Goal: Task Accomplishment & Management: Manage account settings

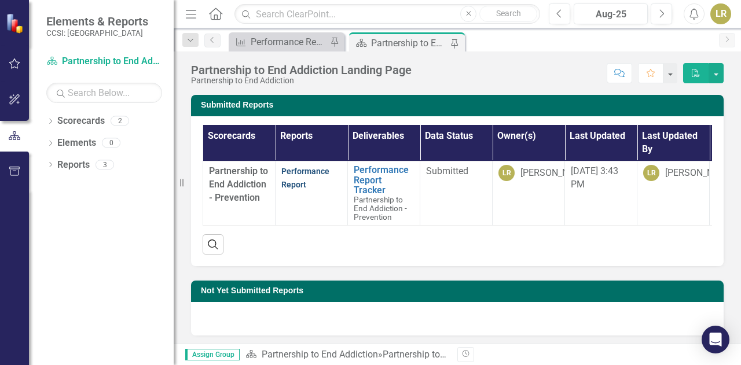
click at [302, 173] on link "Performance Report" at bounding box center [305, 178] width 48 height 23
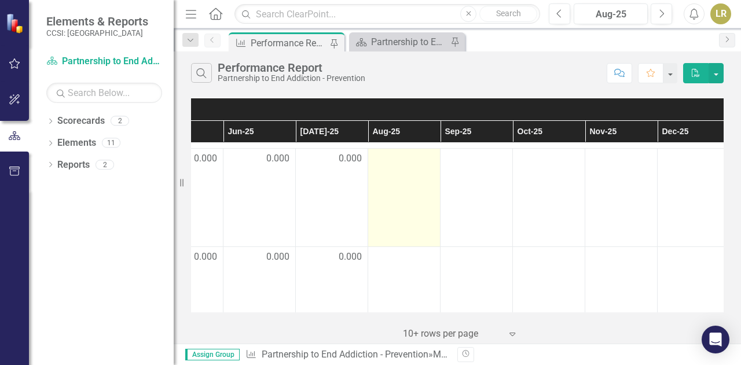
scroll to position [16, 561]
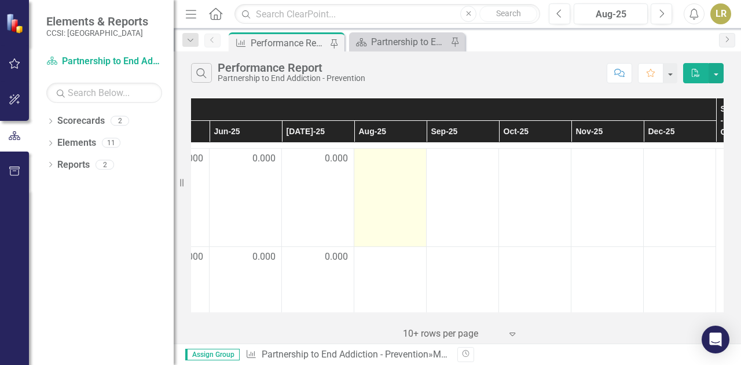
click at [402, 162] on div at bounding box center [390, 159] width 60 height 14
click at [406, 155] on div at bounding box center [390, 159] width 60 height 14
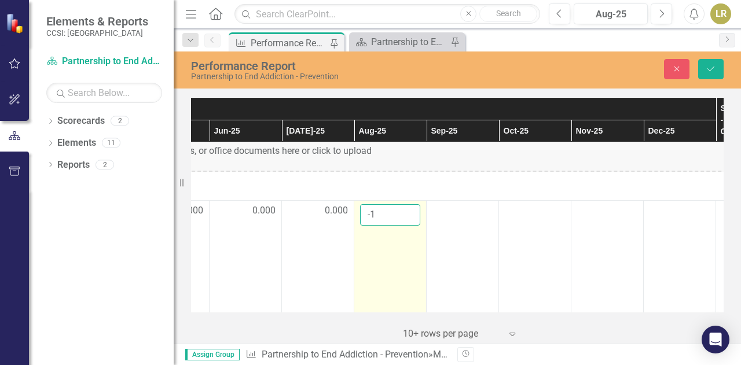
click at [410, 215] on input "-1" at bounding box center [390, 214] width 60 height 21
click at [409, 205] on input "-1" at bounding box center [390, 214] width 60 height 21
type input "0"
click at [410, 211] on input "0" at bounding box center [390, 214] width 60 height 21
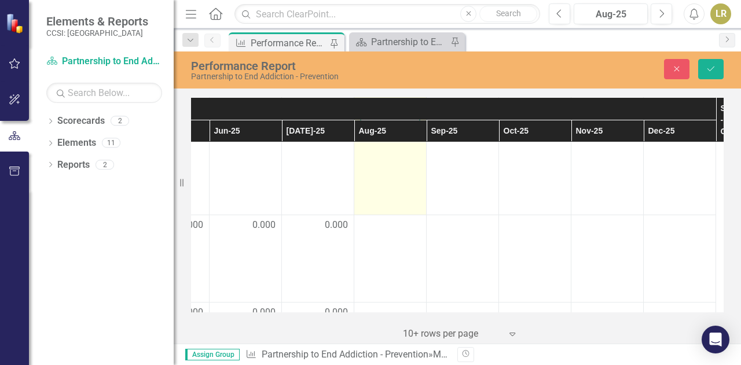
scroll to position [120, 561]
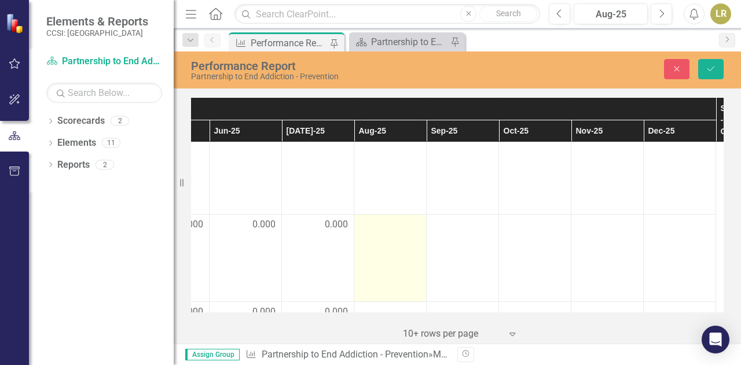
click at [410, 222] on div at bounding box center [390, 225] width 60 height 14
click at [412, 225] on div at bounding box center [390, 225] width 60 height 14
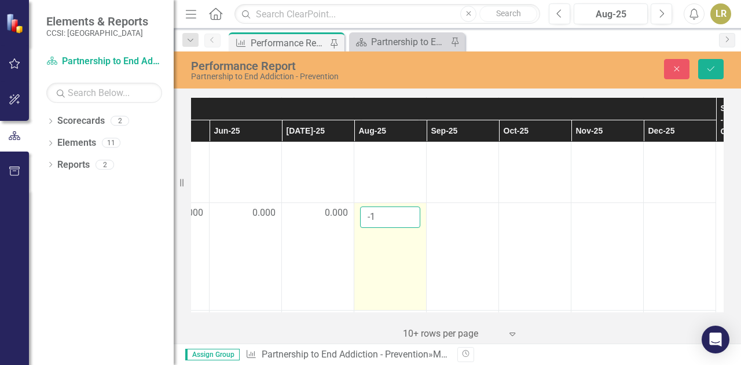
click at [409, 218] on input "-1" at bounding box center [390, 217] width 60 height 21
click at [408, 207] on input "-1" at bounding box center [390, 217] width 60 height 21
type input "0"
click at [409, 211] on input "0" at bounding box center [390, 217] width 60 height 21
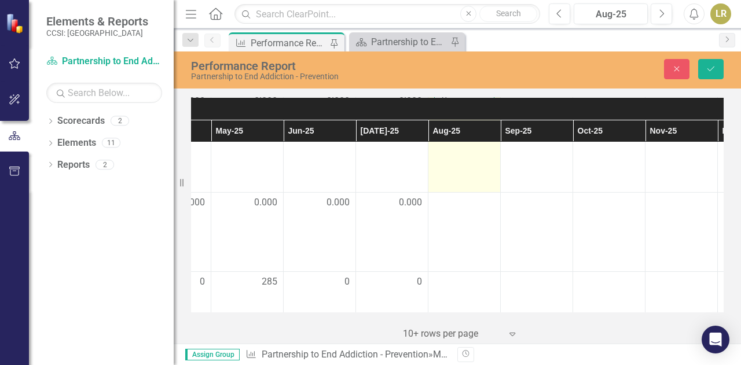
scroll to position [239, 487]
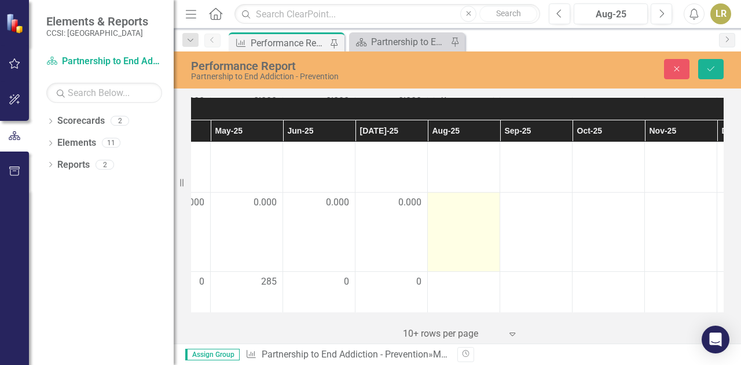
click at [468, 203] on div at bounding box center [464, 203] width 60 height 14
click at [470, 204] on div at bounding box center [464, 203] width 60 height 14
click at [482, 202] on div at bounding box center [464, 203] width 60 height 14
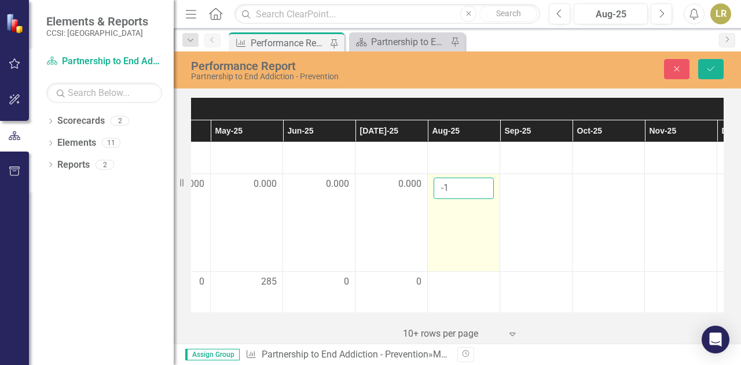
click at [481, 190] on input "-1" at bounding box center [464, 188] width 60 height 21
type input "0"
click at [481, 184] on input "0" at bounding box center [464, 188] width 60 height 21
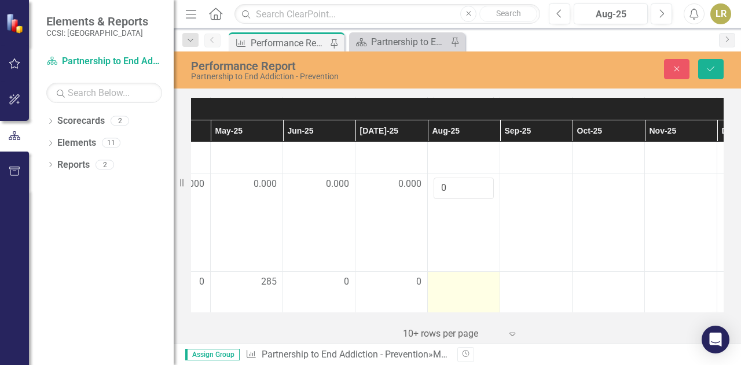
click at [488, 273] on td at bounding box center [464, 294] width 72 height 44
click at [483, 288] on input "-1" at bounding box center [464, 286] width 60 height 21
click at [483, 283] on input "100" at bounding box center [464, 286] width 60 height 21
click at [481, 288] on input "99" at bounding box center [464, 286] width 60 height 21
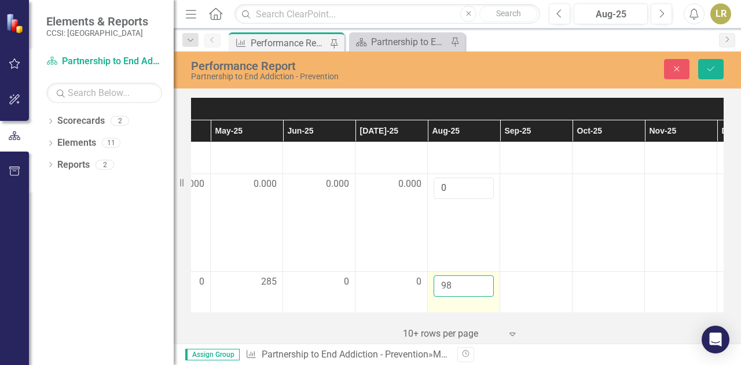
click at [481, 288] on input "98" at bounding box center [464, 286] width 60 height 21
click at [481, 288] on input "97" at bounding box center [464, 286] width 60 height 21
click at [481, 288] on input "96" at bounding box center [464, 286] width 60 height 21
click at [481, 288] on input "95" at bounding box center [464, 286] width 60 height 21
type input "94"
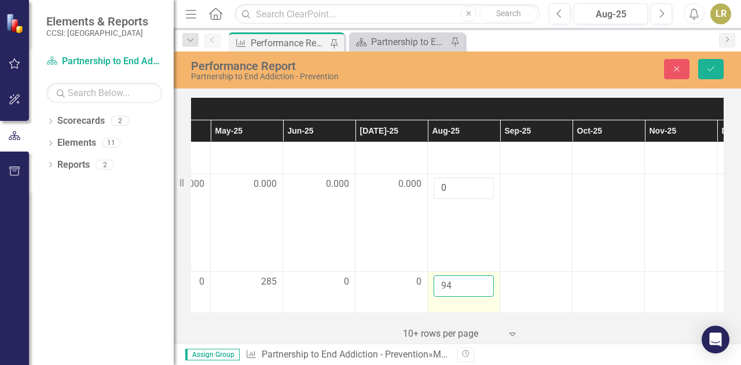
click at [481, 288] on input "94" at bounding box center [464, 286] width 60 height 21
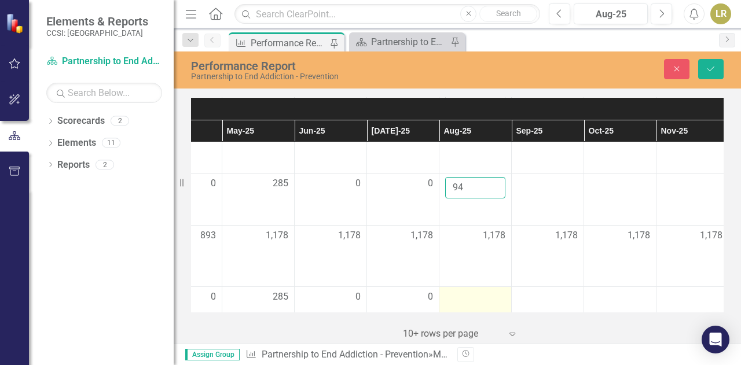
scroll to position [338, 476]
click at [445, 229] on div "1,178" at bounding box center [475, 235] width 60 height 13
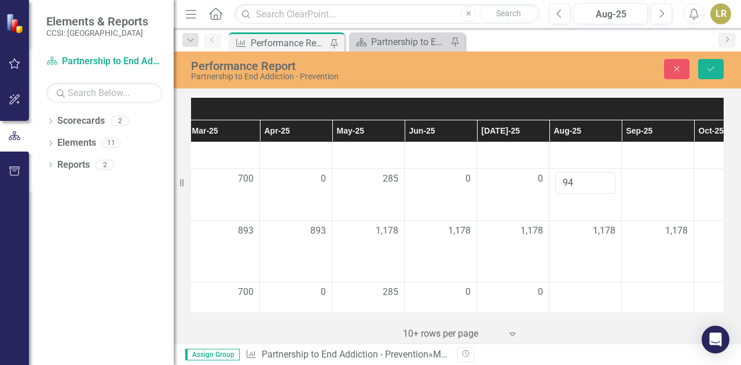
scroll to position [342, 386]
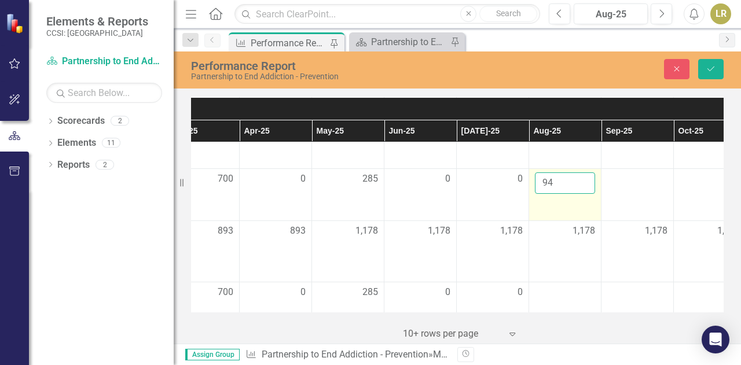
click at [575, 208] on td "94" at bounding box center [565, 195] width 72 height 52
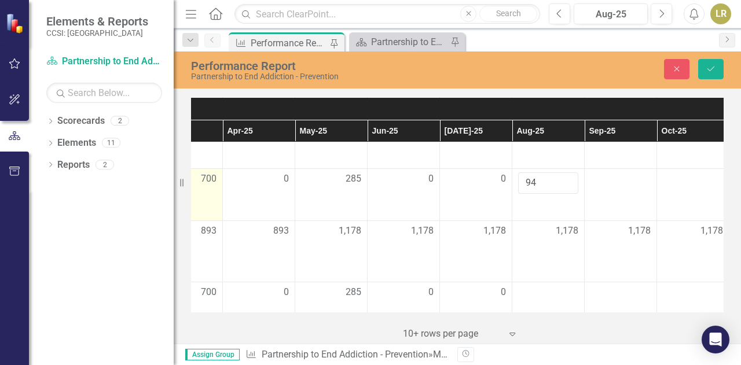
scroll to position [342, 404]
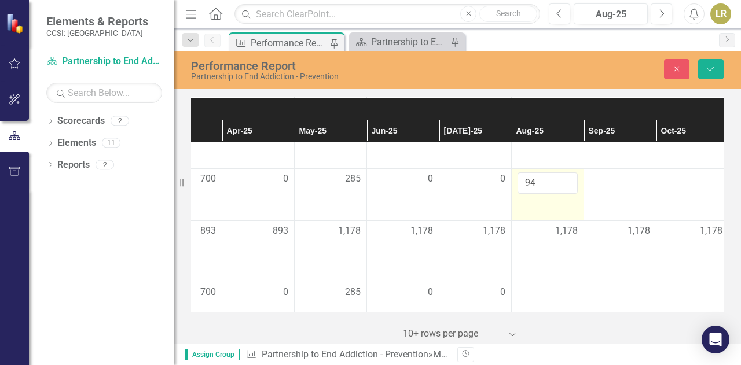
click at [573, 205] on td "94" at bounding box center [548, 195] width 72 height 52
click at [564, 245] on td "1,178" at bounding box center [548, 251] width 72 height 61
click at [549, 233] on div "1,178" at bounding box center [548, 231] width 60 height 13
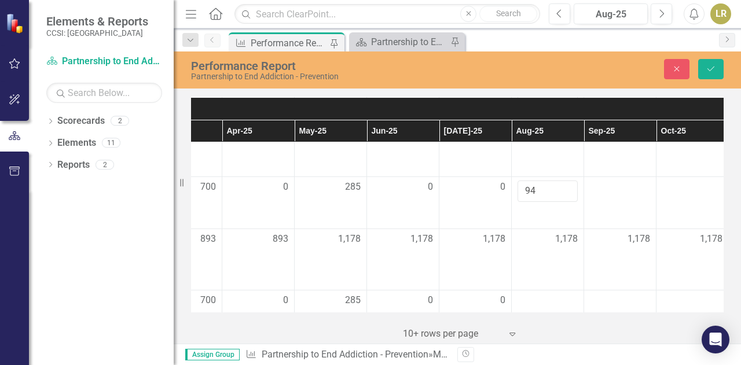
scroll to position [332, 404]
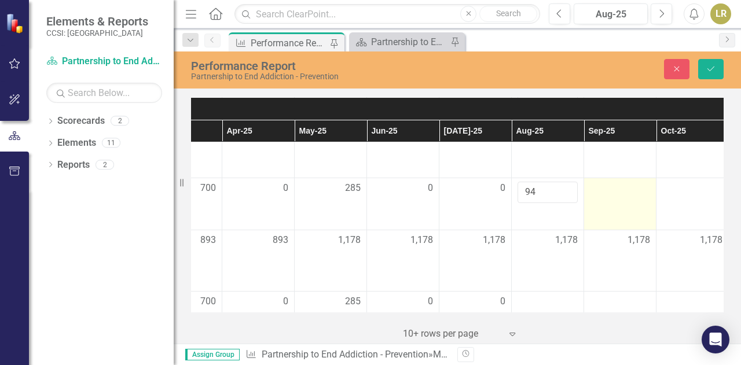
click at [637, 196] on td at bounding box center [620, 204] width 72 height 52
click at [637, 189] on div at bounding box center [620, 189] width 60 height 14
click at [638, 214] on td at bounding box center [620, 204] width 72 height 52
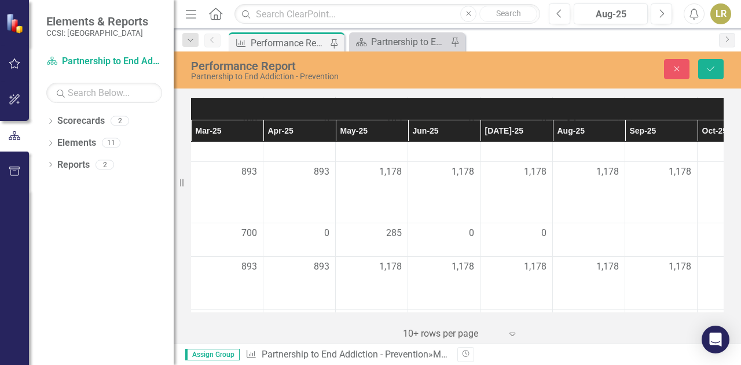
scroll to position [401, 363]
click at [609, 228] on div at bounding box center [588, 234] width 60 height 14
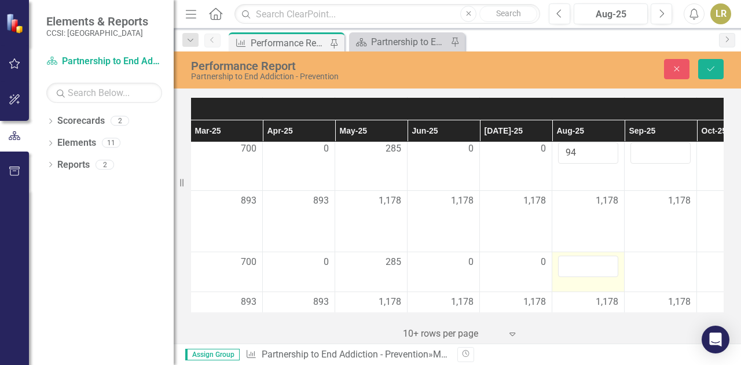
scroll to position [373, 363]
click at [607, 261] on input "1" at bounding box center [588, 265] width 60 height 21
click at [607, 261] on input "2" at bounding box center [588, 265] width 60 height 21
click at [607, 261] on input "90" at bounding box center [588, 265] width 60 height 21
click at [607, 261] on input "91" at bounding box center [588, 265] width 60 height 21
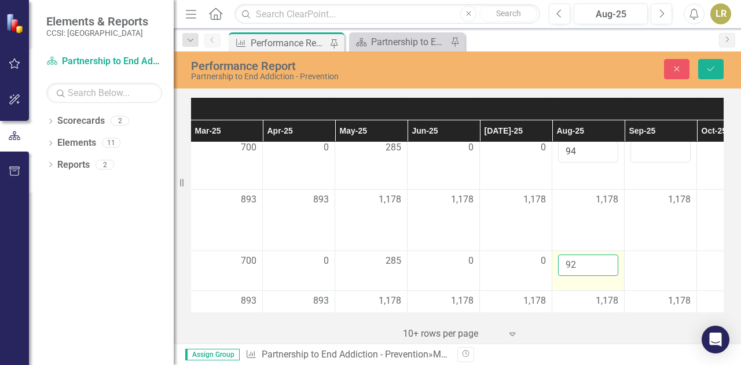
click at [607, 261] on input "92" at bounding box center [588, 265] width 60 height 21
click at [607, 261] on input "93" at bounding box center [588, 265] width 60 height 21
type input "94"
click at [607, 261] on input "94" at bounding box center [588, 265] width 60 height 21
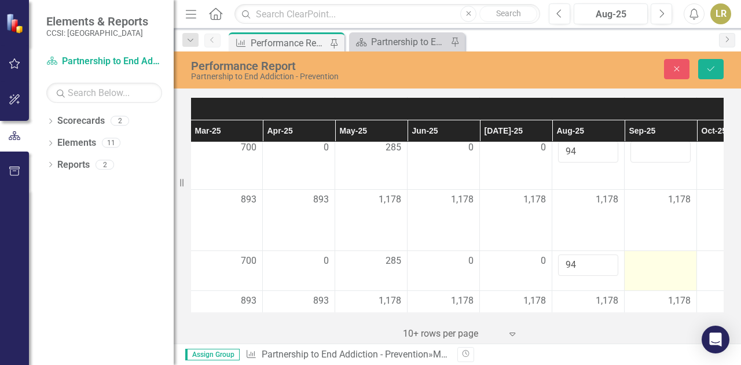
click at [651, 269] on td at bounding box center [661, 271] width 72 height 40
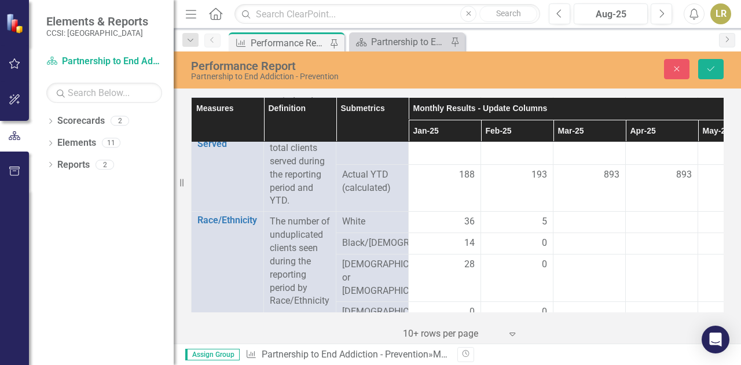
scroll to position [498, 0]
drag, startPoint x: 640, startPoint y: 272, endPoint x: 377, endPoint y: 222, distance: 267.4
click at [377, 222] on span "White" at bounding box center [372, 223] width 60 height 13
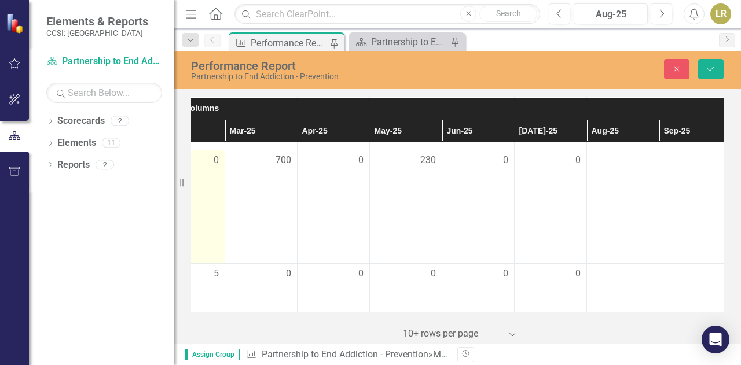
scroll to position [1117, 375]
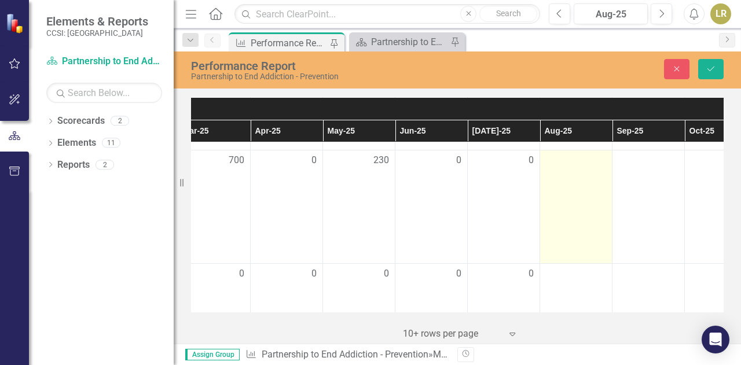
click at [602, 164] on div at bounding box center [576, 161] width 60 height 14
click at [597, 175] on input "-1" at bounding box center [576, 164] width 60 height 21
type input "0"
click at [593, 170] on input "0" at bounding box center [576, 164] width 60 height 21
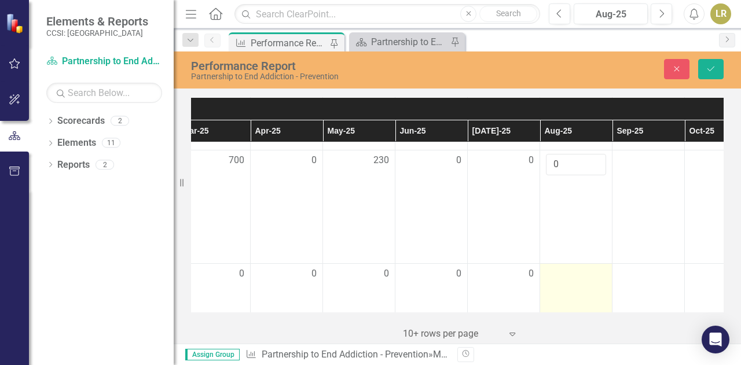
click at [606, 283] on td at bounding box center [576, 313] width 72 height 100
click at [597, 289] on input "number" at bounding box center [576, 277] width 60 height 21
click at [595, 289] on input "-1" at bounding box center [576, 277] width 60 height 21
type input "0"
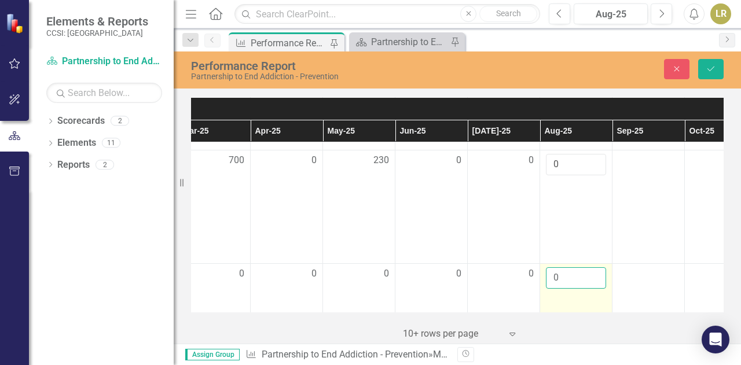
click at [594, 284] on input "0" at bounding box center [576, 277] width 60 height 21
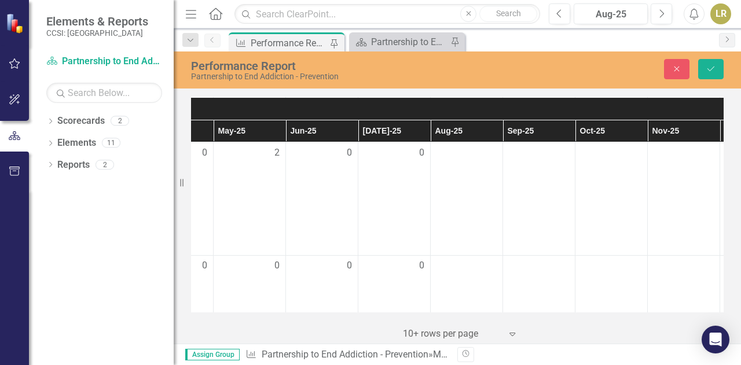
scroll to position [1339, 482]
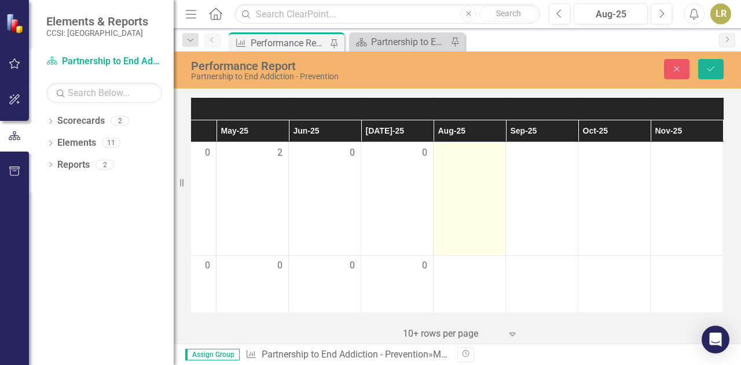
click at [493, 160] on div at bounding box center [469, 153] width 60 height 14
type input "1"
click at [490, 164] on input "1" at bounding box center [469, 156] width 60 height 21
click at [486, 208] on td "1" at bounding box center [470, 198] width 72 height 113
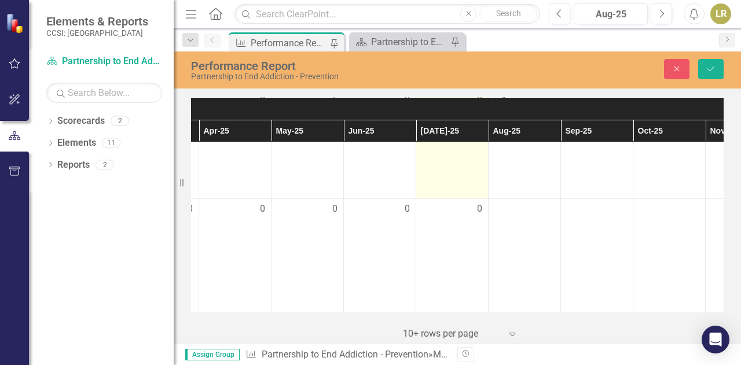
scroll to position [1425, 427]
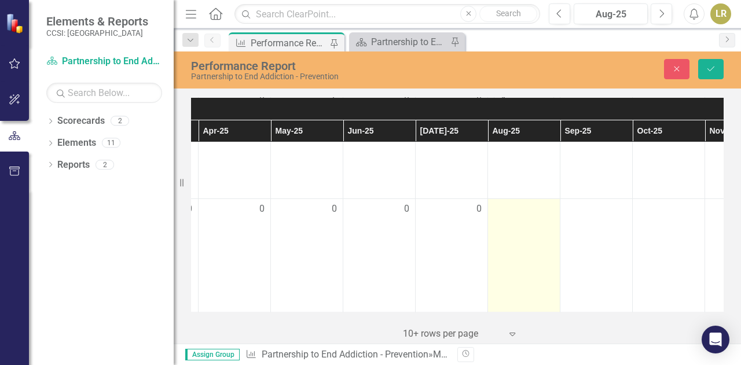
click at [537, 203] on div at bounding box center [524, 210] width 60 height 14
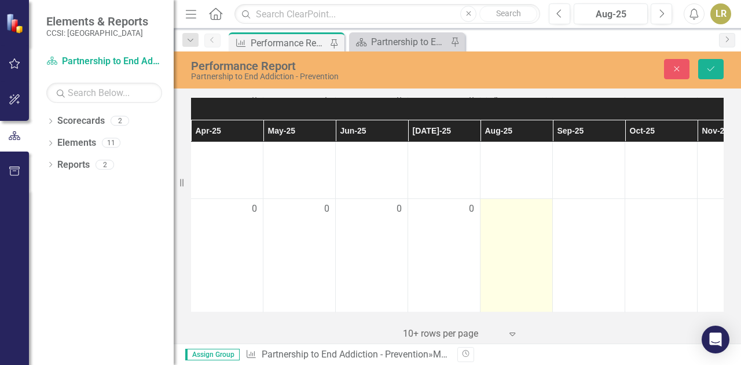
scroll to position [1425, 439]
click at [531, 203] on div at bounding box center [512, 210] width 60 height 14
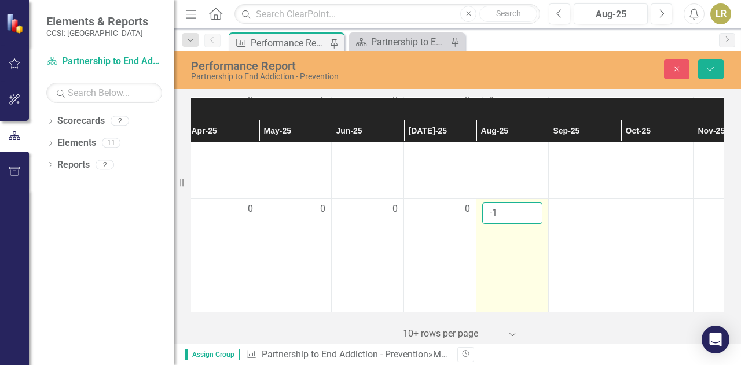
click at [529, 203] on input "-1" at bounding box center [512, 213] width 60 height 21
type input "0"
click at [530, 203] on input "0" at bounding box center [512, 213] width 60 height 21
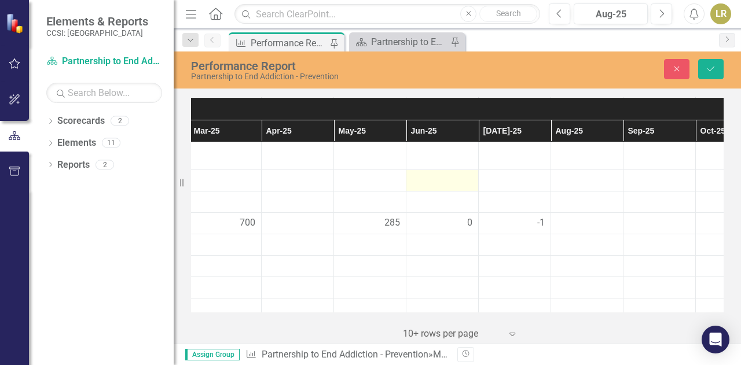
scroll to position [706, 364]
click at [719, 64] on button "Save" at bounding box center [710, 69] width 25 height 20
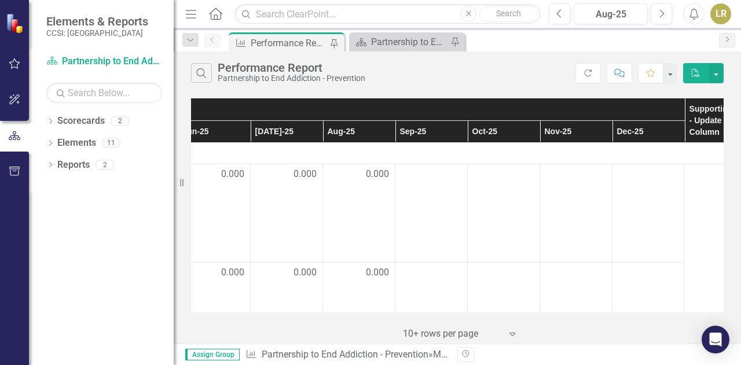
scroll to position [0, 589]
click at [718, 76] on button "button" at bounding box center [716, 73] width 15 height 20
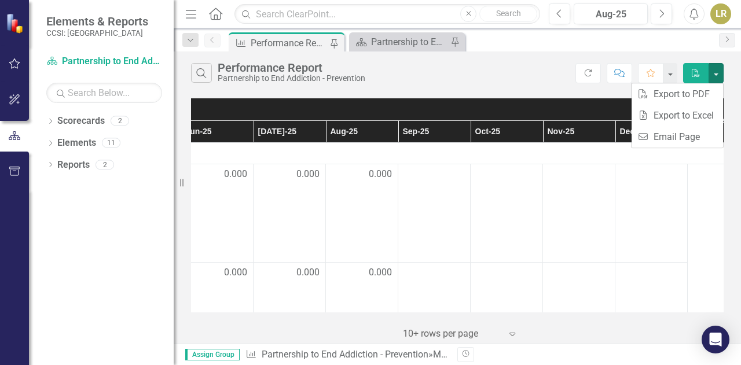
click at [531, 74] on div "Search Performance Report Partnership to End Addiction - Prevention" at bounding box center [383, 73] width 384 height 20
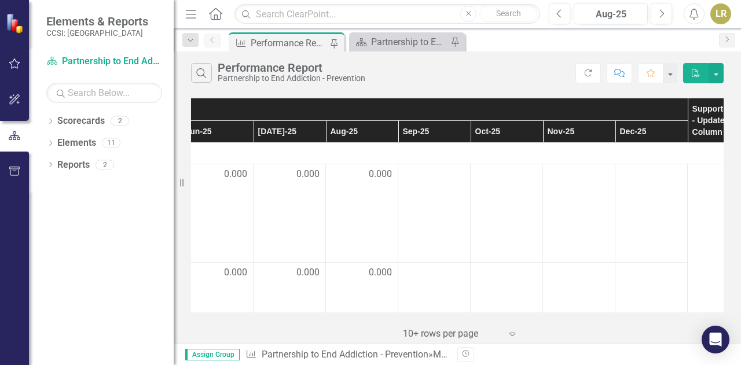
click at [703, 75] on button "PDF" at bounding box center [695, 73] width 25 height 20
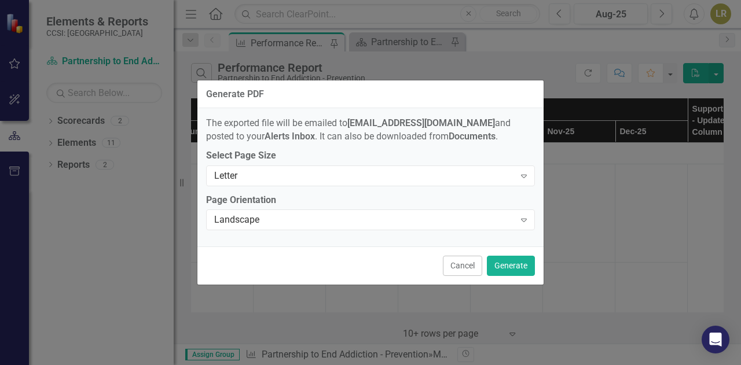
click at [599, 262] on div "Generate PDF The exported file will be emailed to [EMAIL_ADDRESS][DOMAIN_NAME] …" at bounding box center [370, 182] width 741 height 365
click at [471, 269] on button "Cancel" at bounding box center [462, 266] width 39 height 20
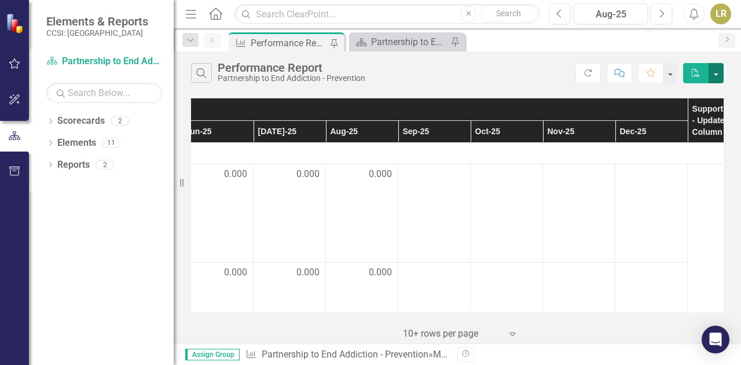
click at [721, 75] on button "button" at bounding box center [716, 73] width 15 height 20
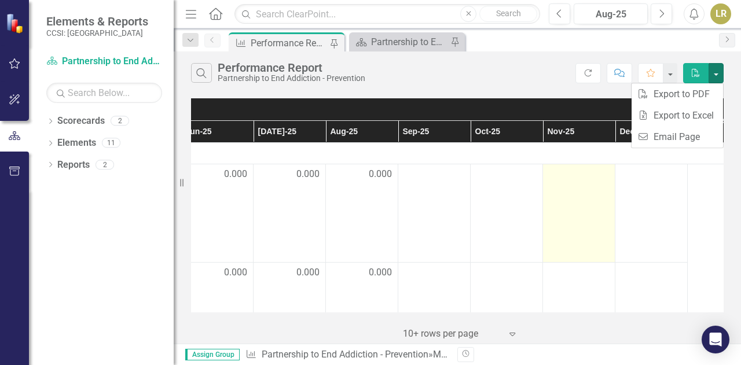
click at [611, 203] on td at bounding box center [579, 213] width 72 height 98
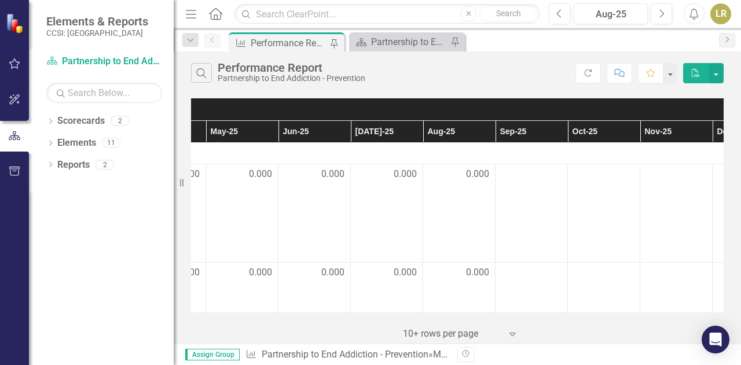
scroll to position [0, 492]
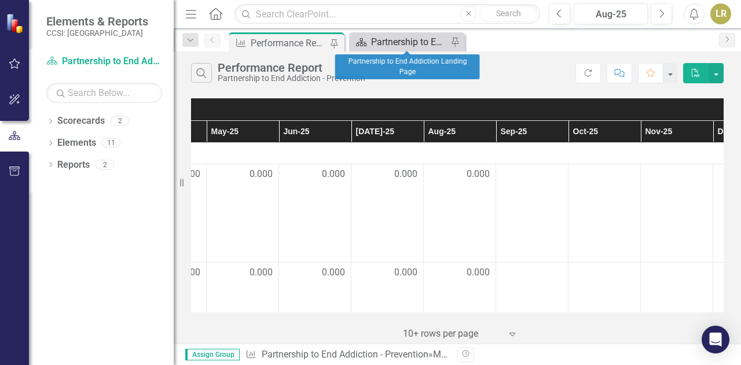
click at [408, 38] on div "Partnership to End Addiction Landing Page" at bounding box center [409, 42] width 76 height 14
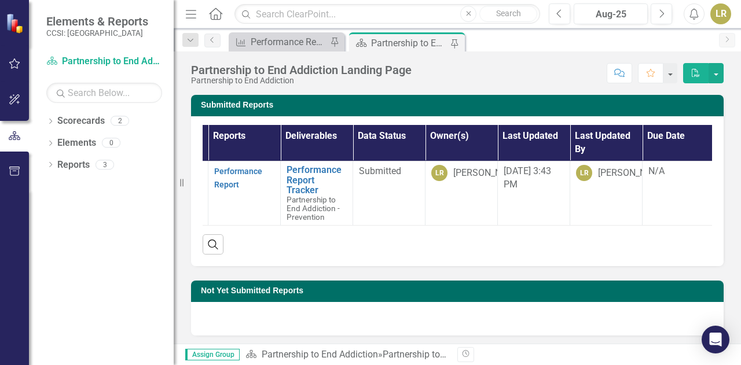
scroll to position [0, 78]
click at [404, 36] on div "Partnership to End Addiction Landing Page" at bounding box center [409, 43] width 76 height 14
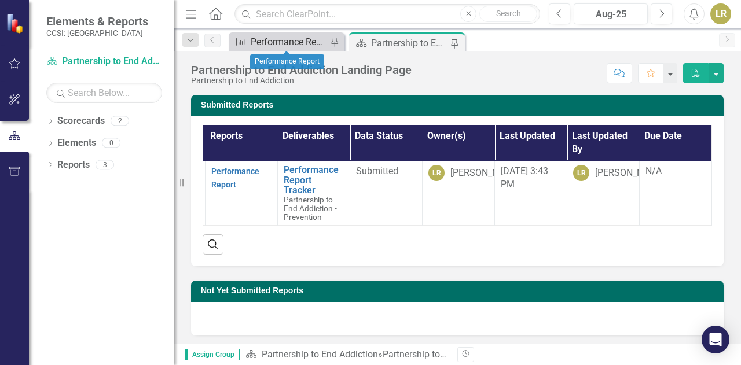
click at [292, 43] on div "Performance Report" at bounding box center [289, 42] width 76 height 14
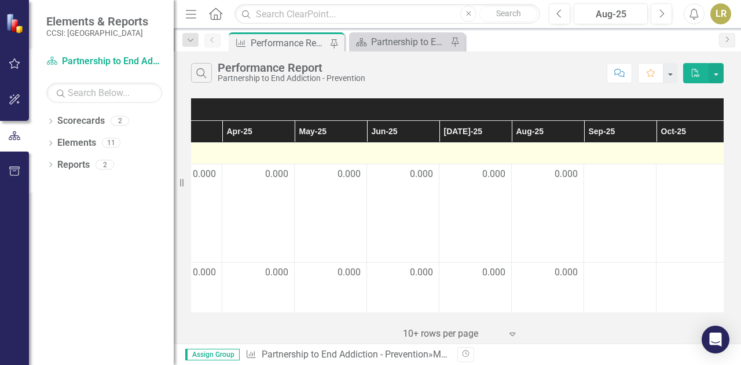
scroll to position [0, 404]
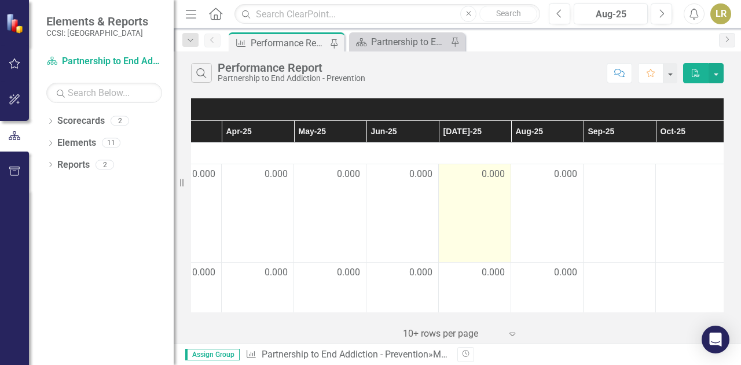
click at [485, 182] on td "0.000" at bounding box center [475, 213] width 72 height 98
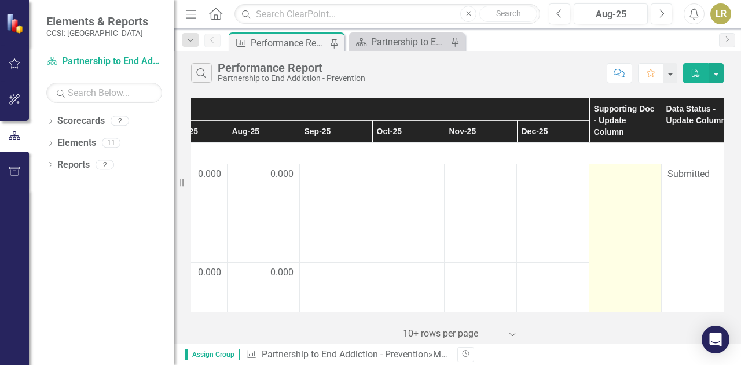
scroll to position [0, 706]
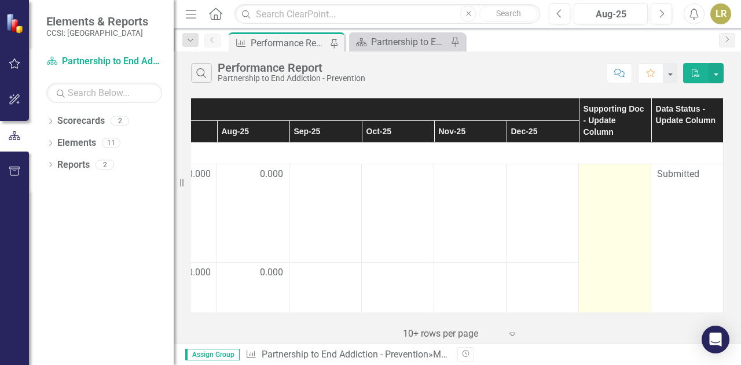
click at [669, 171] on span "Submitted" at bounding box center [678, 173] width 42 height 11
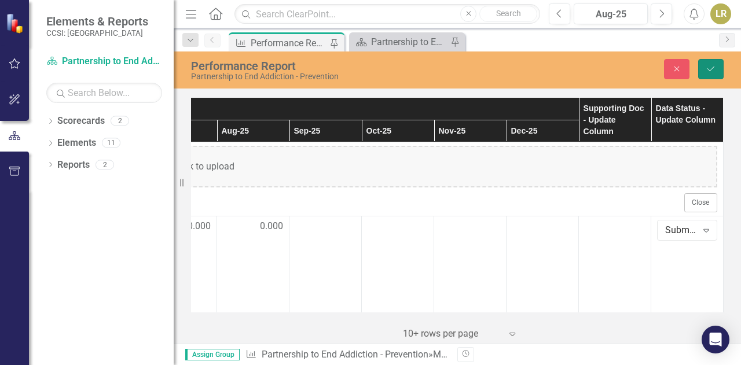
click at [707, 67] on icon "Save" at bounding box center [711, 69] width 10 height 8
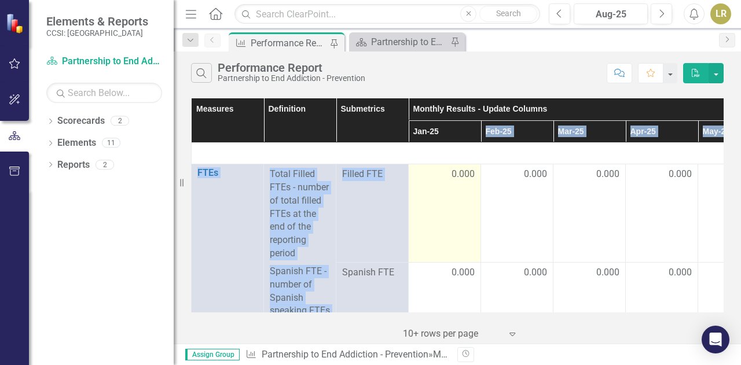
drag, startPoint x: 489, startPoint y: 136, endPoint x: 426, endPoint y: 218, distance: 103.2
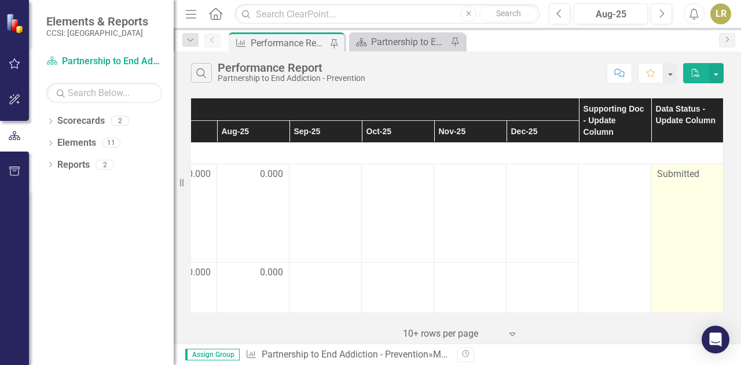
click at [661, 168] on div "Submitted" at bounding box center [687, 174] width 60 height 13
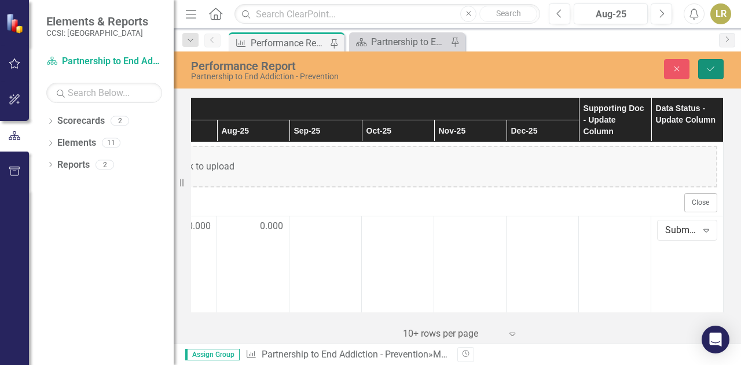
click at [721, 67] on button "Save" at bounding box center [710, 69] width 25 height 20
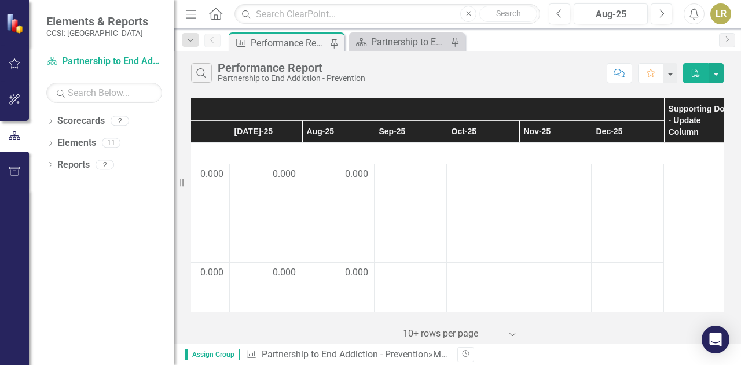
scroll to position [0, 706]
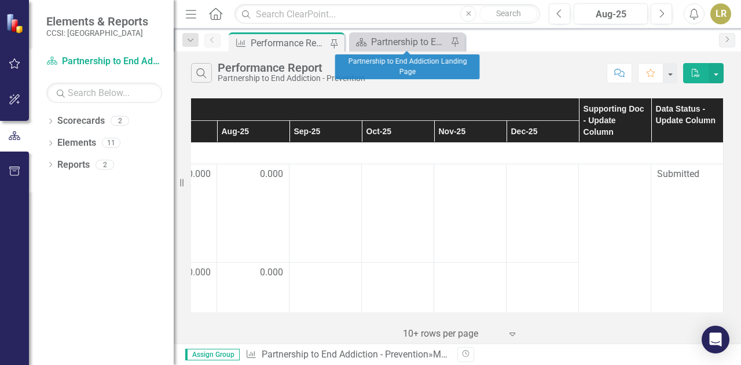
click at [384, 49] on div "Scorecard Partnership to End Addiction Landing Page Pin" at bounding box center [407, 41] width 116 height 19
click at [383, 43] on div "Partnership to End Addiction Landing Page" at bounding box center [409, 42] width 76 height 14
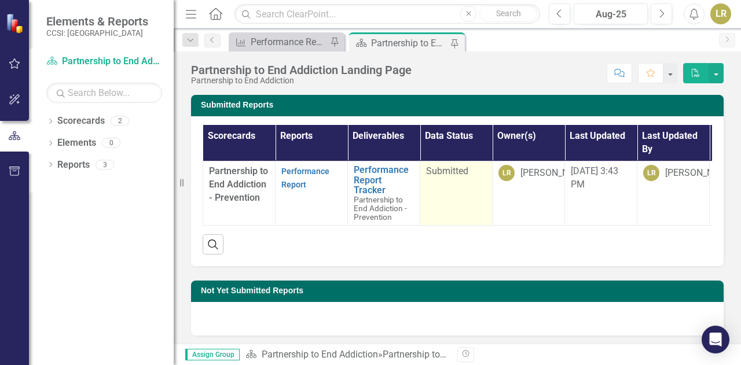
scroll to position [0, 78]
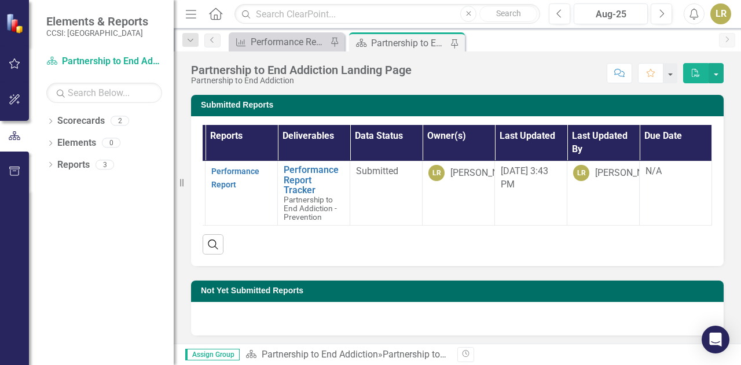
click at [382, 45] on div "Partnership to End Addiction Landing Page" at bounding box center [409, 43] width 76 height 14
click at [395, 46] on div "Partnership to End Addiction Landing Page" at bounding box center [409, 43] width 76 height 14
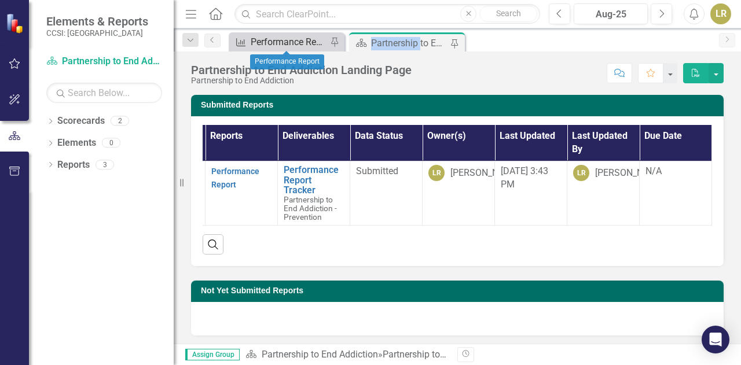
click at [298, 42] on div "Performance Report" at bounding box center [289, 42] width 76 height 14
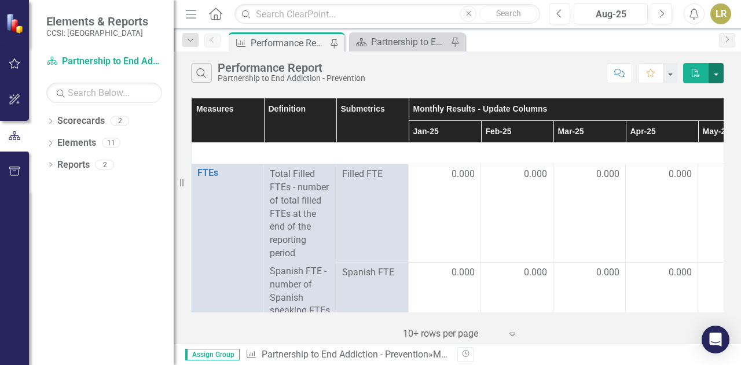
click at [719, 73] on button "button" at bounding box center [716, 73] width 15 height 20
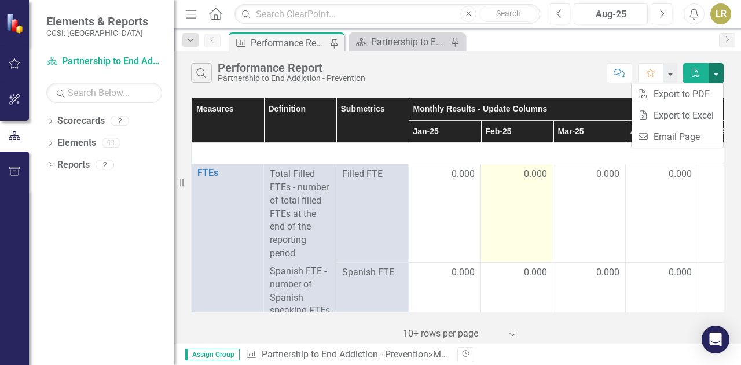
click at [551, 208] on td "0.000" at bounding box center [517, 213] width 72 height 98
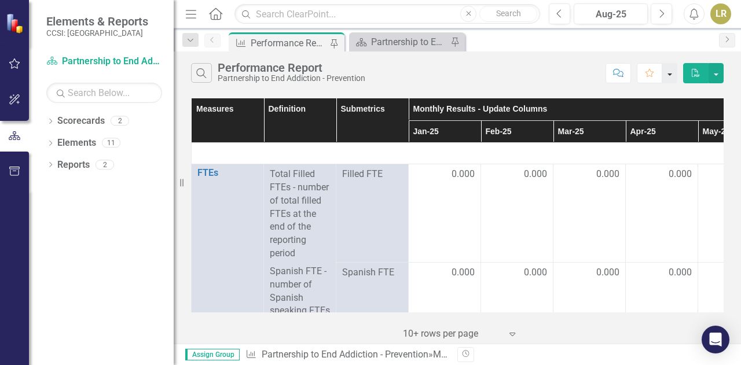
click at [676, 71] on button "button" at bounding box center [669, 73] width 15 height 20
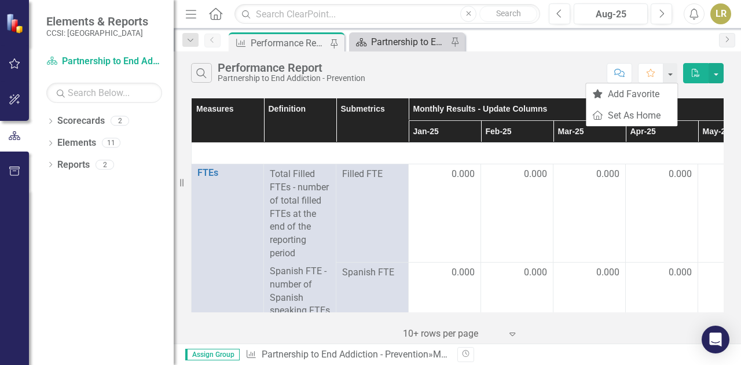
click at [415, 45] on div "Partnership to End Addiction Landing Page" at bounding box center [409, 42] width 76 height 14
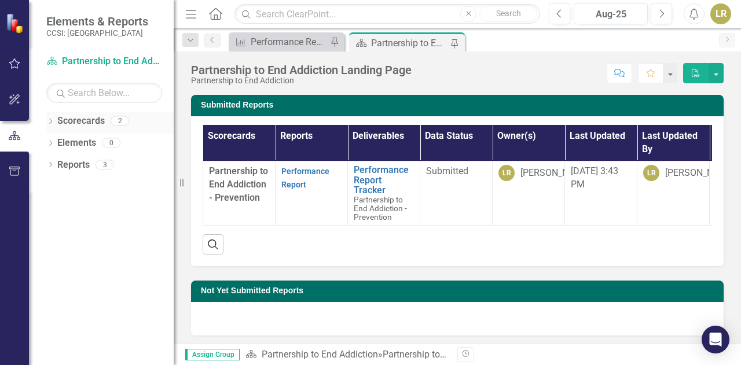
click at [79, 126] on link "Scorecards" at bounding box center [80, 121] width 47 height 13
click at [50, 164] on icon "Dropdown" at bounding box center [50, 166] width 8 height 6
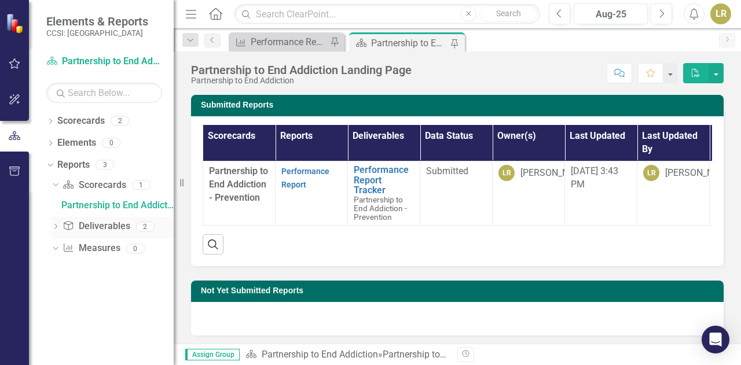
click at [120, 228] on link "Deliverable Deliverables" at bounding box center [96, 226] width 67 height 13
click at [137, 206] on div "Partnership to End Addiction Landing Page" at bounding box center [117, 205] width 112 height 10
click at [293, 181] on link "Performance Report" at bounding box center [305, 178] width 48 height 23
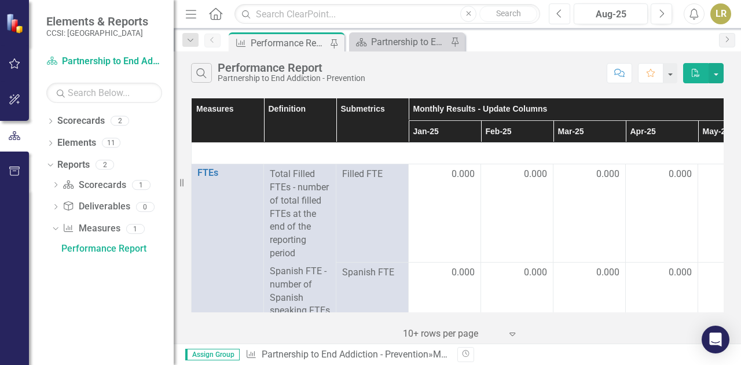
click at [565, 12] on button "Previous" at bounding box center [559, 13] width 21 height 21
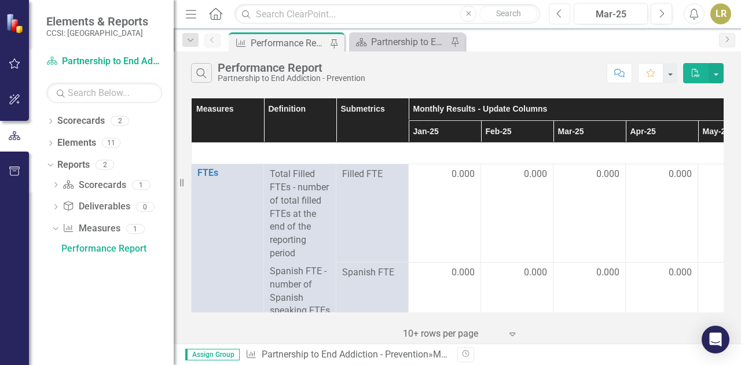
click at [565, 12] on button "Previous" at bounding box center [559, 13] width 21 height 21
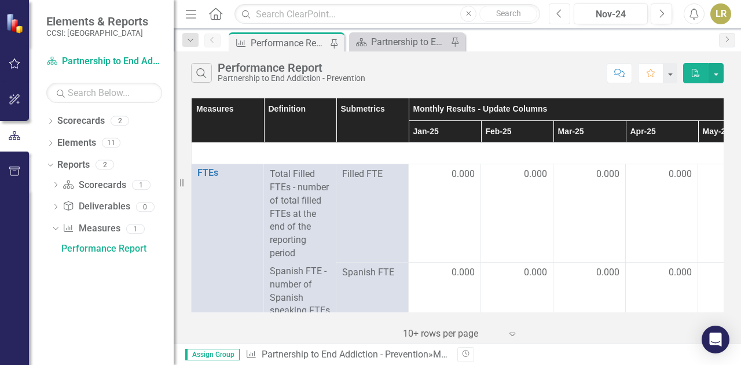
click at [565, 12] on button "Previous" at bounding box center [559, 13] width 21 height 21
click at [662, 12] on icon "button" at bounding box center [662, 13] width 5 height 8
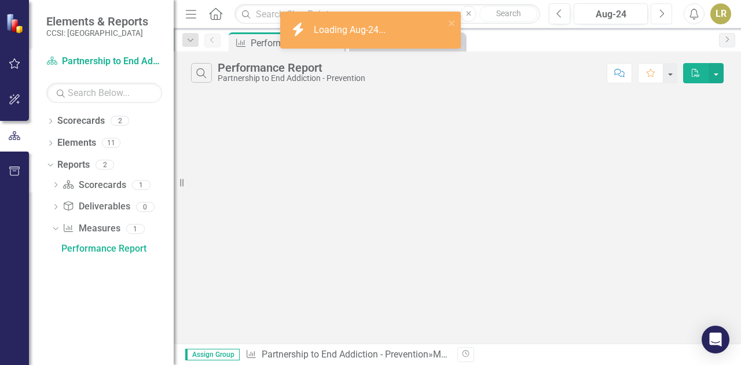
click at [662, 14] on icon "Next" at bounding box center [661, 14] width 6 height 10
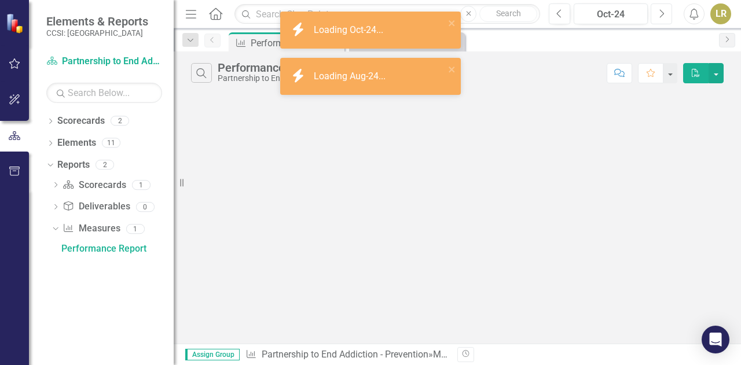
click at [662, 14] on icon "Next" at bounding box center [661, 14] width 6 height 10
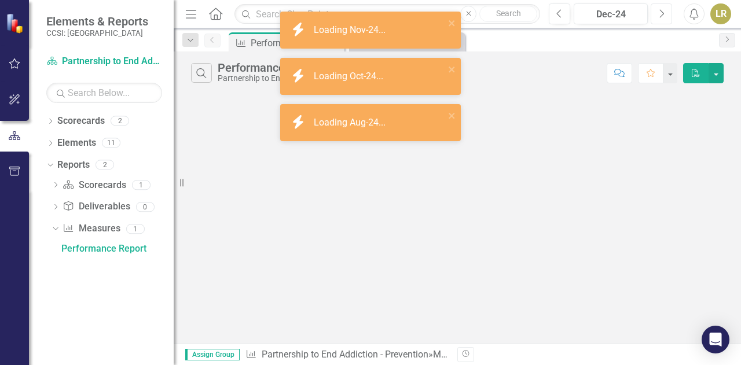
click at [662, 14] on icon "Next" at bounding box center [661, 14] width 6 height 10
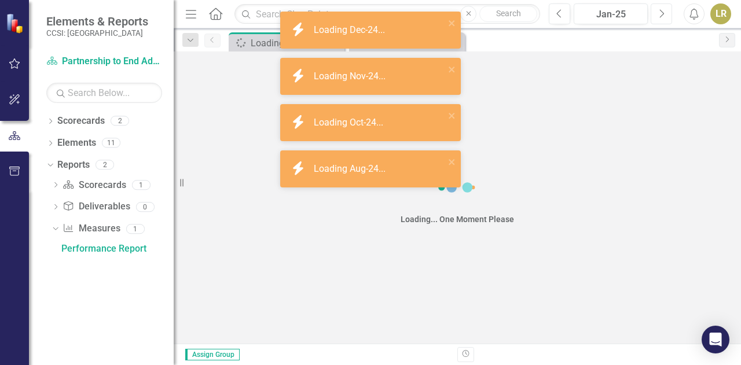
click at [662, 14] on icon "Next" at bounding box center [661, 14] width 6 height 10
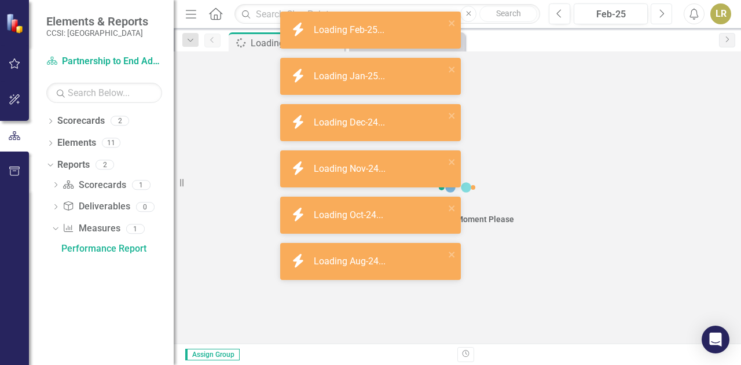
click at [662, 16] on icon "Next" at bounding box center [661, 14] width 6 height 10
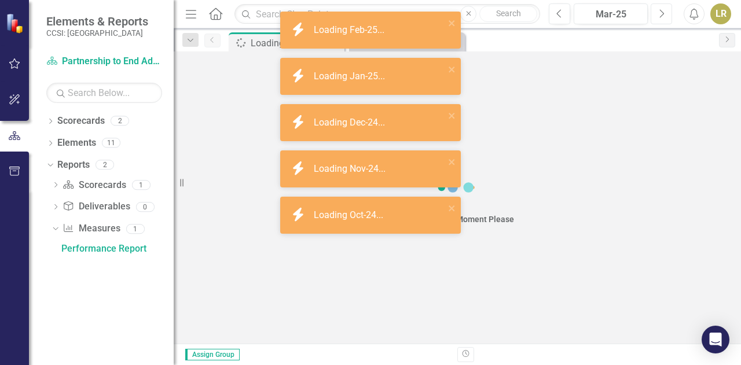
click at [662, 16] on icon "Next" at bounding box center [661, 14] width 6 height 10
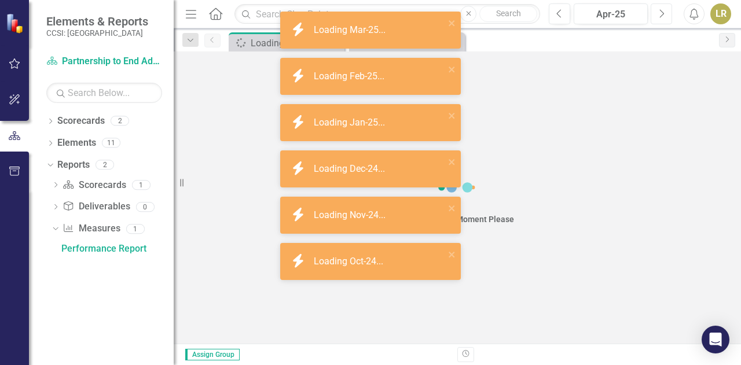
click at [662, 16] on icon "Next" at bounding box center [661, 14] width 6 height 10
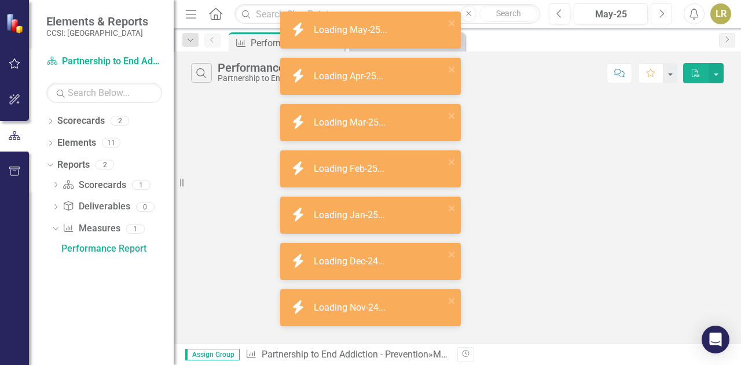
click at [662, 16] on icon "Next" at bounding box center [661, 14] width 6 height 10
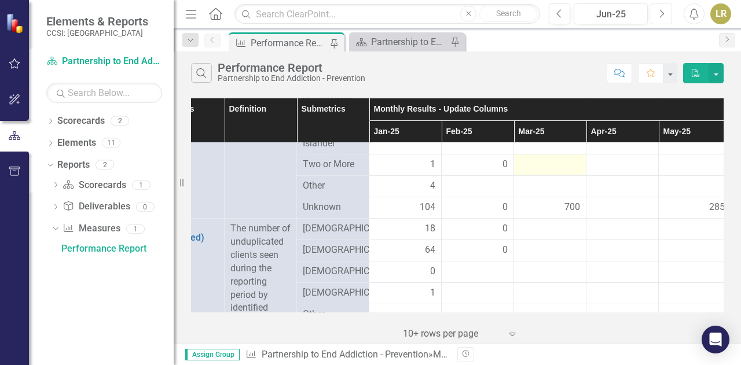
scroll to position [676, 39]
click at [561, 14] on icon "Previous" at bounding box center [559, 14] width 6 height 10
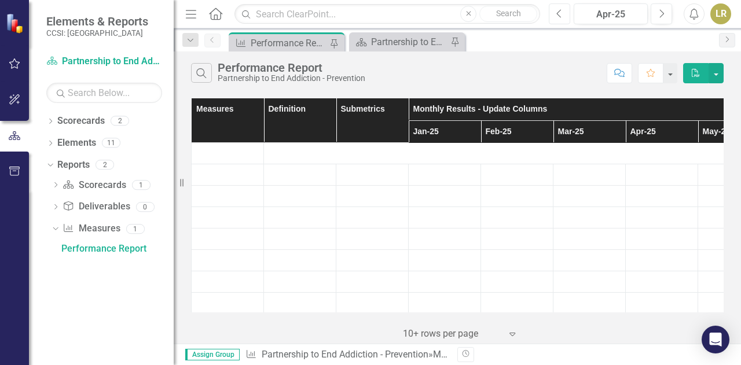
click at [561, 14] on icon "Previous" at bounding box center [559, 14] width 6 height 10
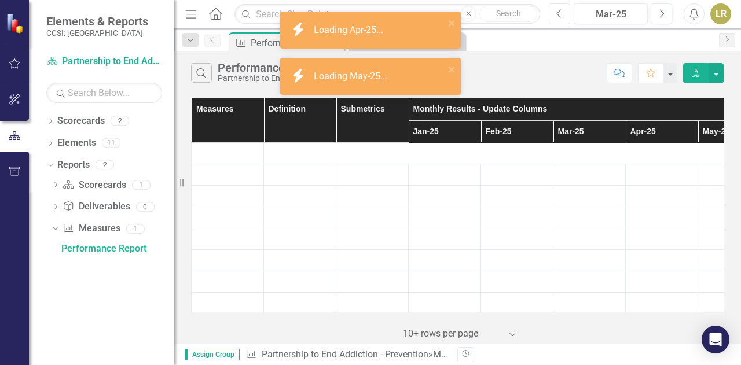
click at [561, 14] on icon "Previous" at bounding box center [559, 14] width 6 height 10
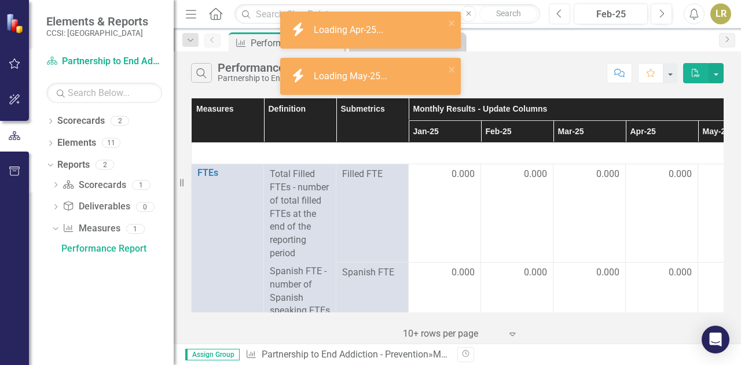
click at [561, 14] on icon "Previous" at bounding box center [559, 14] width 6 height 10
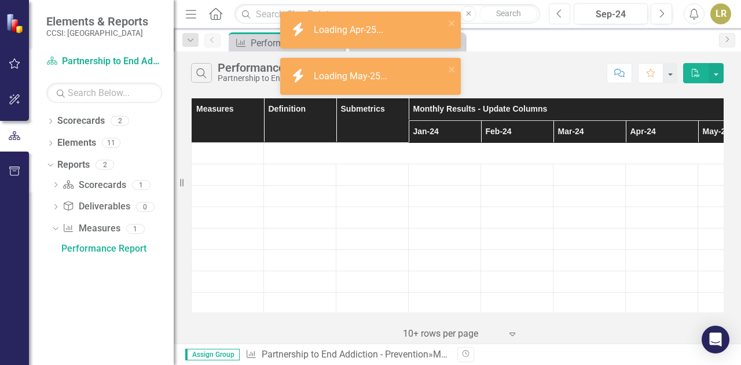
click at [561, 14] on icon "Previous" at bounding box center [559, 14] width 6 height 10
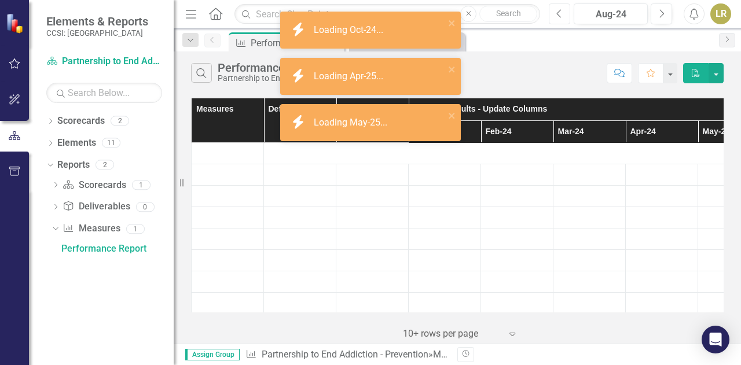
click at [561, 14] on icon "Previous" at bounding box center [559, 14] width 6 height 10
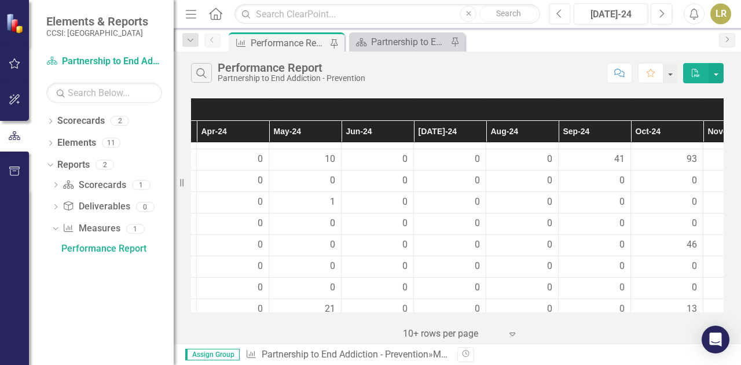
scroll to position [769, 430]
drag, startPoint x: 608, startPoint y: 212, endPoint x: 677, endPoint y: 235, distance: 72.5
click at [677, 228] on div "0" at bounding box center [666, 221] width 60 height 13
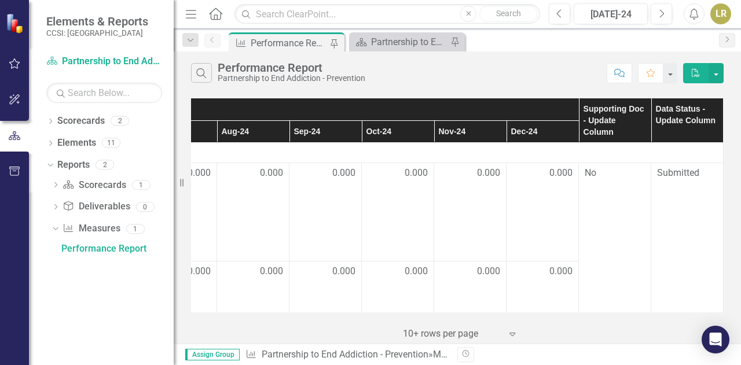
scroll to position [0, 706]
click at [663, 11] on icon "Next" at bounding box center [661, 14] width 6 height 10
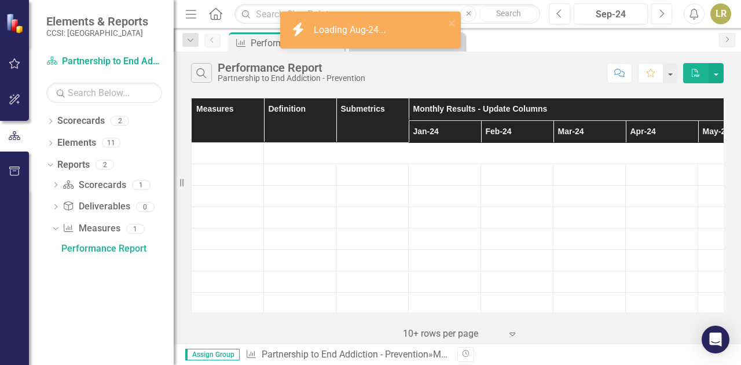
click at [663, 11] on icon "Next" at bounding box center [661, 14] width 6 height 10
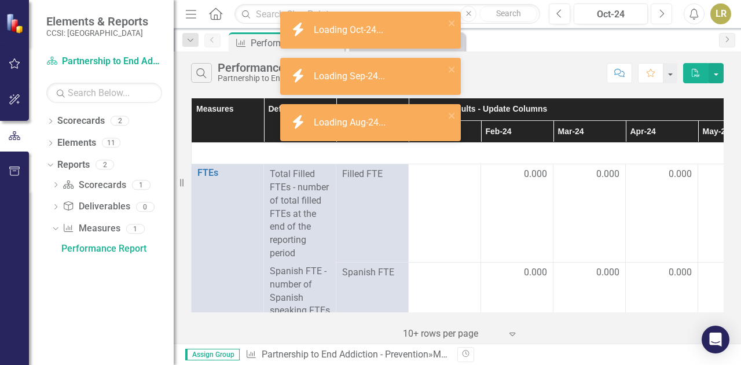
click at [663, 11] on icon "Next" at bounding box center [661, 14] width 6 height 10
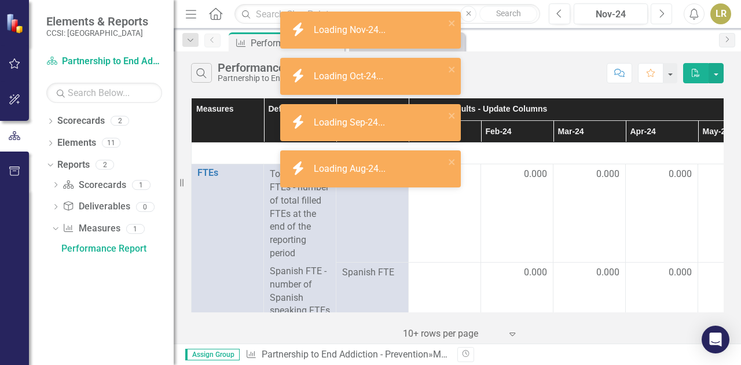
click at [663, 11] on icon "Next" at bounding box center [661, 14] width 6 height 10
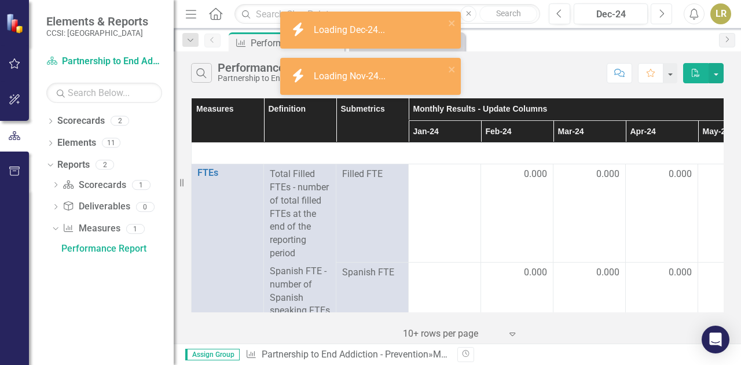
click at [663, 11] on icon "Next" at bounding box center [661, 14] width 6 height 10
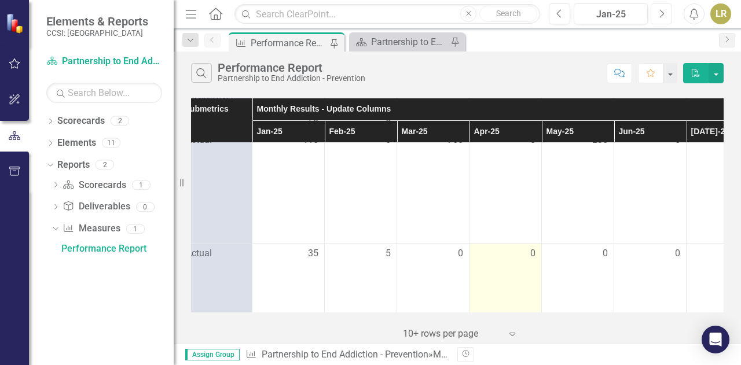
scroll to position [1086, 192]
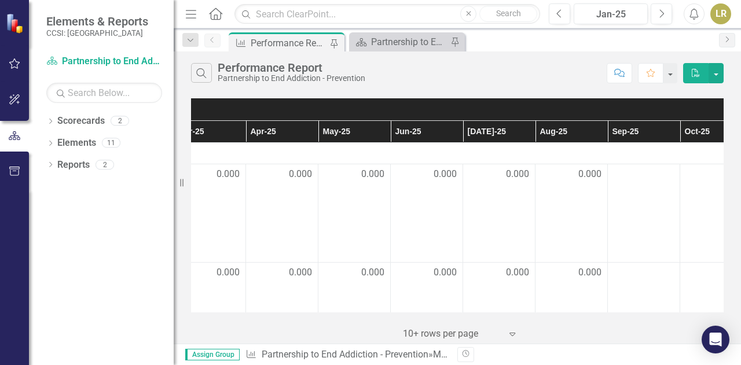
scroll to position [0, 381]
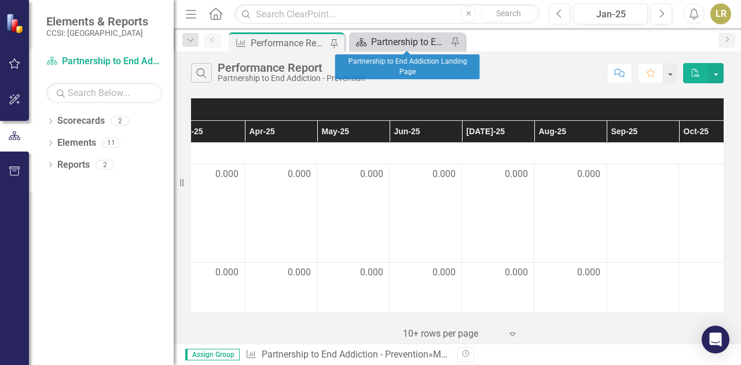
click at [406, 36] on div "Partnership to End Addiction Landing Page" at bounding box center [409, 42] width 76 height 14
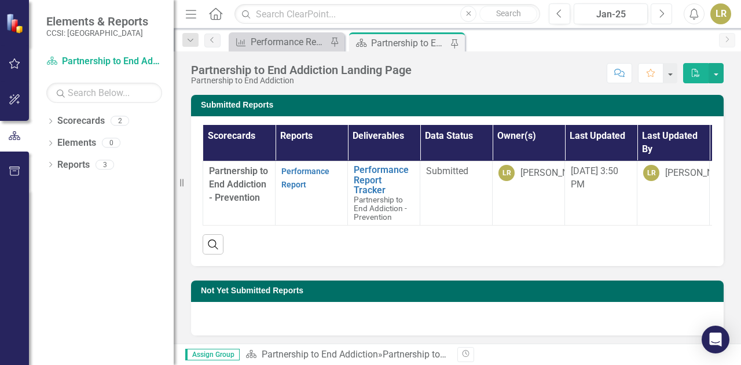
click at [665, 17] on button "Next" at bounding box center [661, 13] width 21 height 21
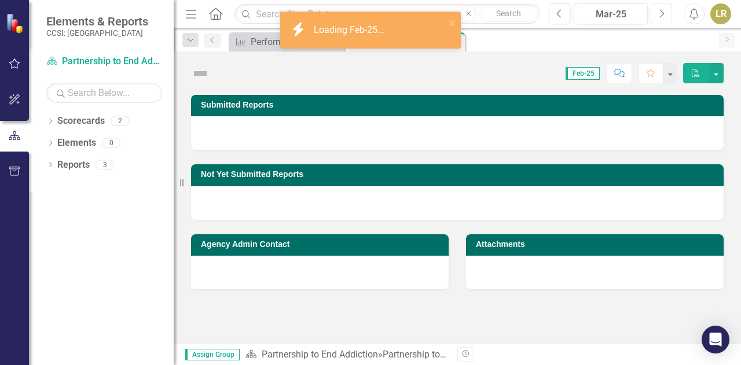
click at [665, 17] on button "Next" at bounding box center [661, 13] width 21 height 21
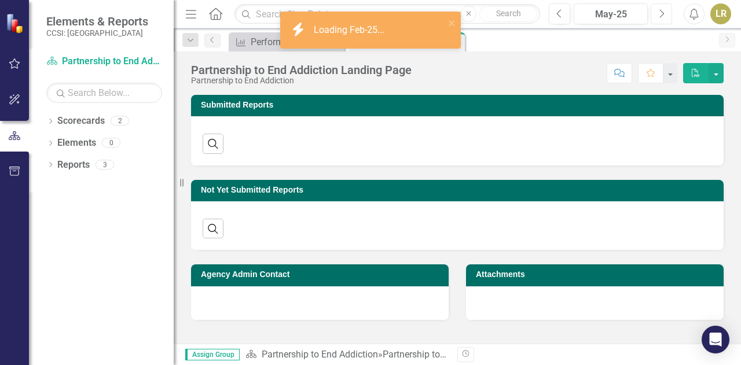
click at [665, 17] on button "Next" at bounding box center [661, 13] width 21 height 21
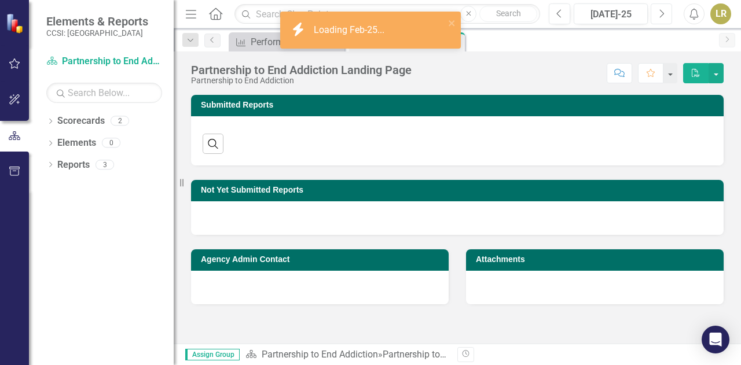
click at [665, 17] on button "Next" at bounding box center [661, 13] width 21 height 21
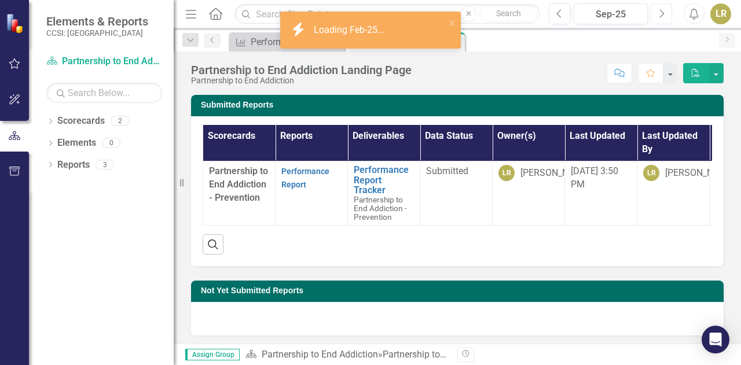
click at [665, 17] on button "Next" at bounding box center [661, 13] width 21 height 21
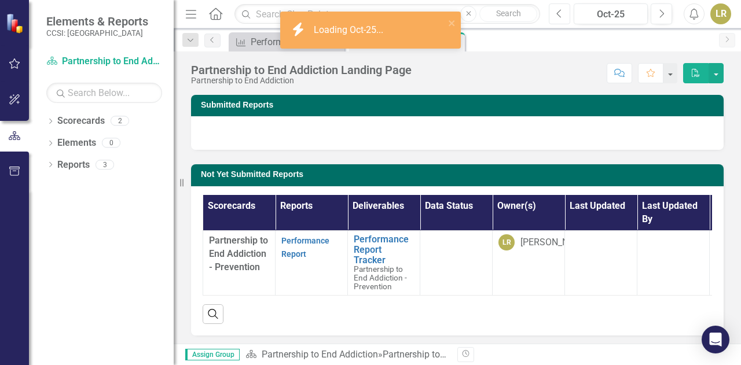
click at [563, 7] on button "Previous" at bounding box center [559, 13] width 21 height 21
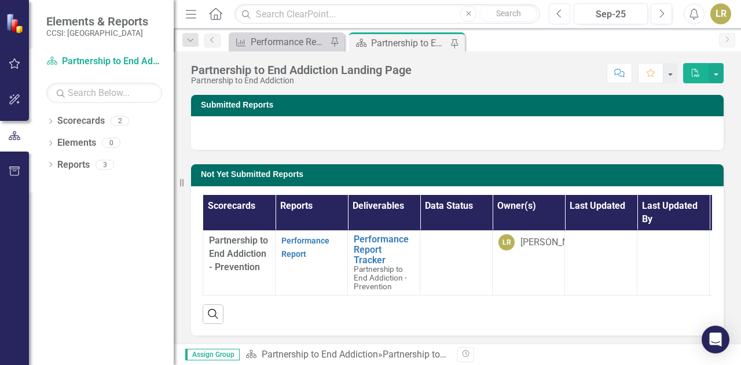
click at [563, 19] on button "Previous" at bounding box center [559, 13] width 21 height 21
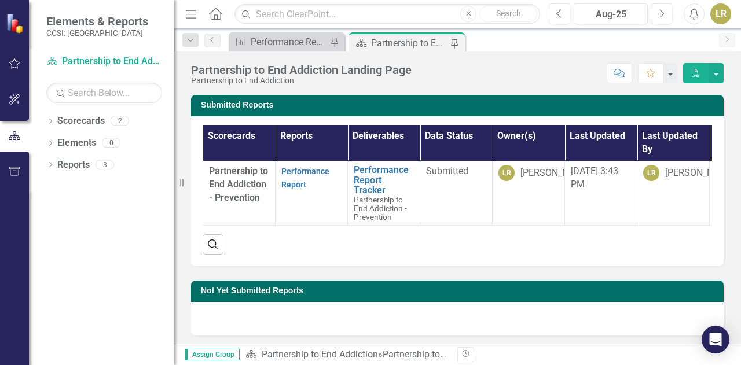
click at [713, 12] on div "LR" at bounding box center [720, 13] width 21 height 21
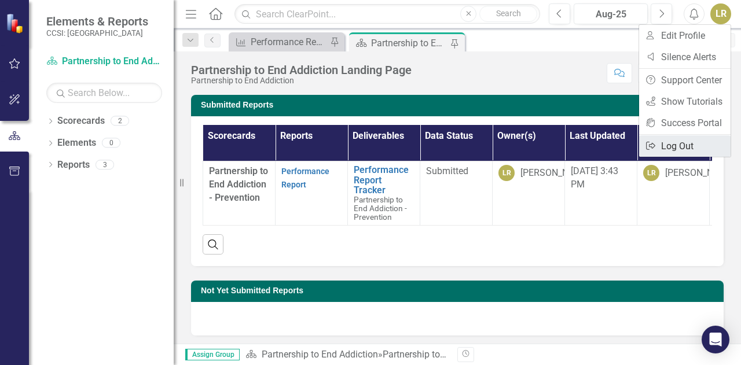
click at [666, 151] on link "Logout Log Out" at bounding box center [684, 145] width 91 height 21
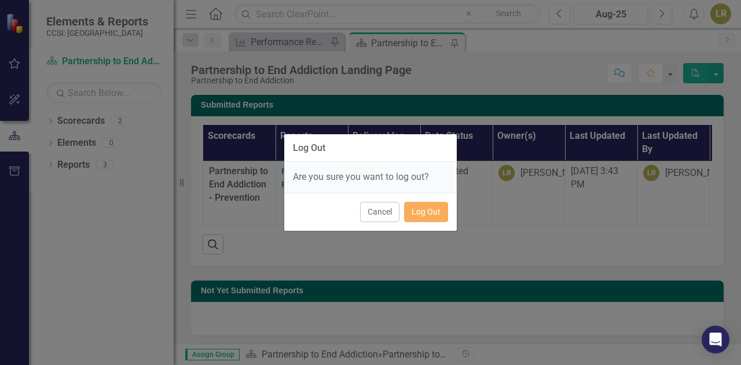
click at [419, 227] on div "Cancel Log Out" at bounding box center [370, 212] width 173 height 38
click at [424, 215] on button "Log Out" at bounding box center [426, 212] width 44 height 20
